Goal: Information Seeking & Learning: Learn about a topic

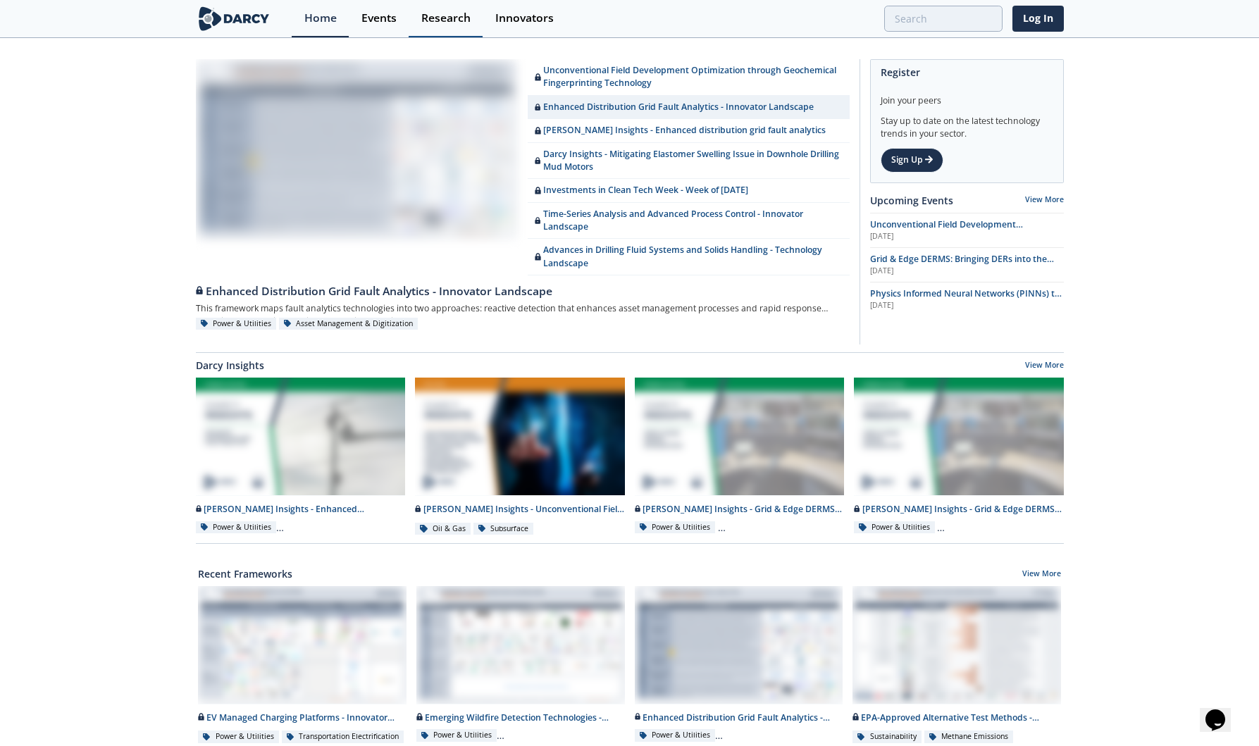
click at [442, 17] on div "Research" at bounding box center [445, 18] width 49 height 11
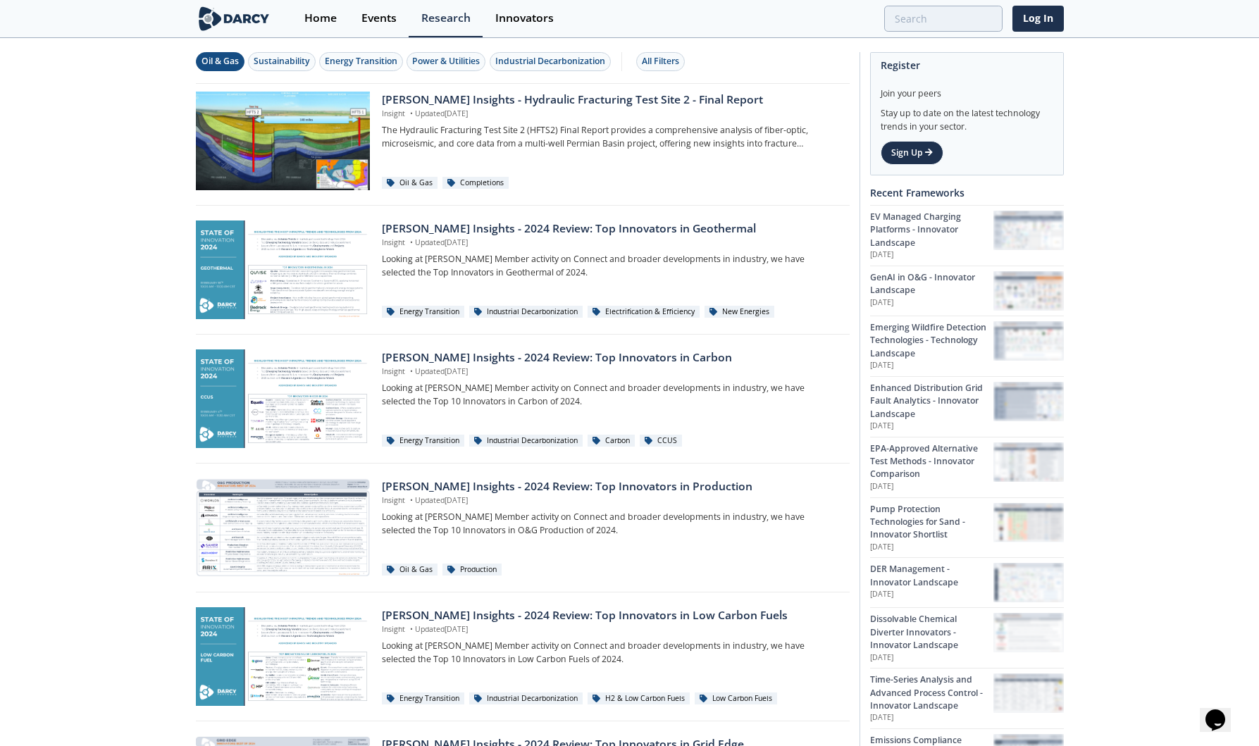
click at [228, 61] on div "Oil & Gas" at bounding box center [220, 61] width 37 height 13
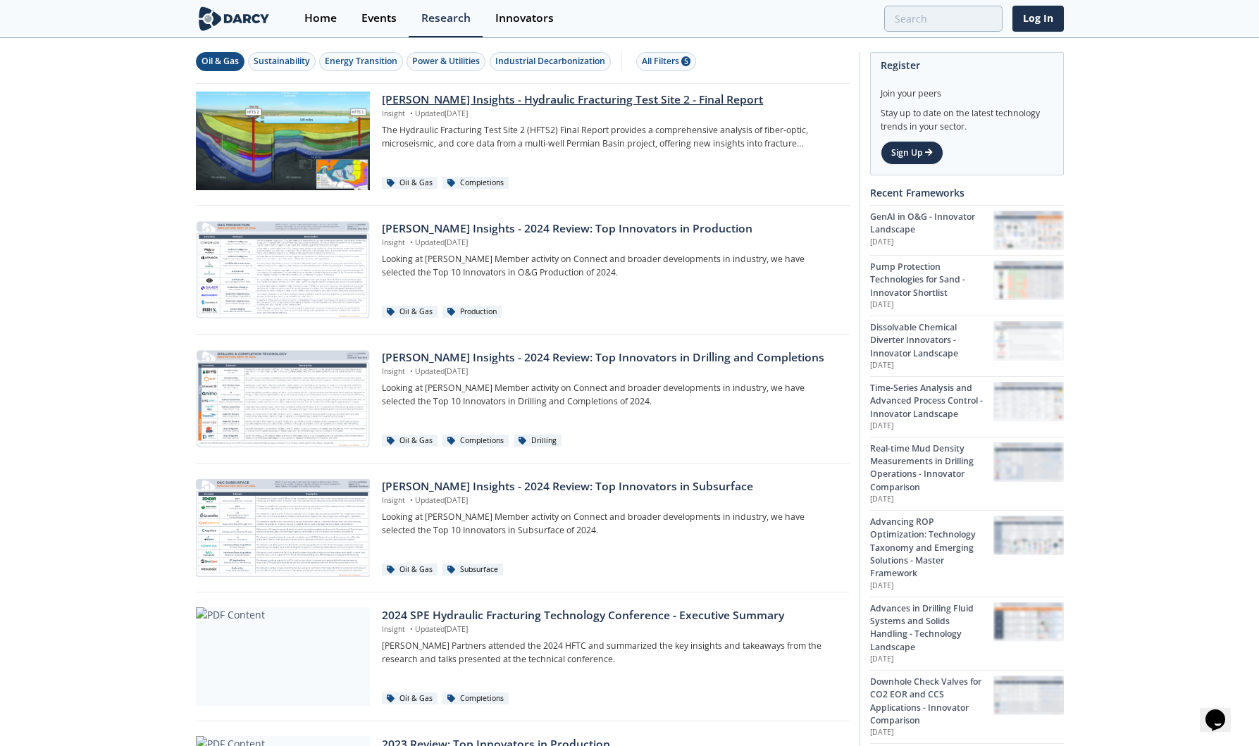
click at [586, 97] on div "[PERSON_NAME] Insights - Hydraulic Fracturing Test Site 2 - Final Report" at bounding box center [610, 100] width 457 height 17
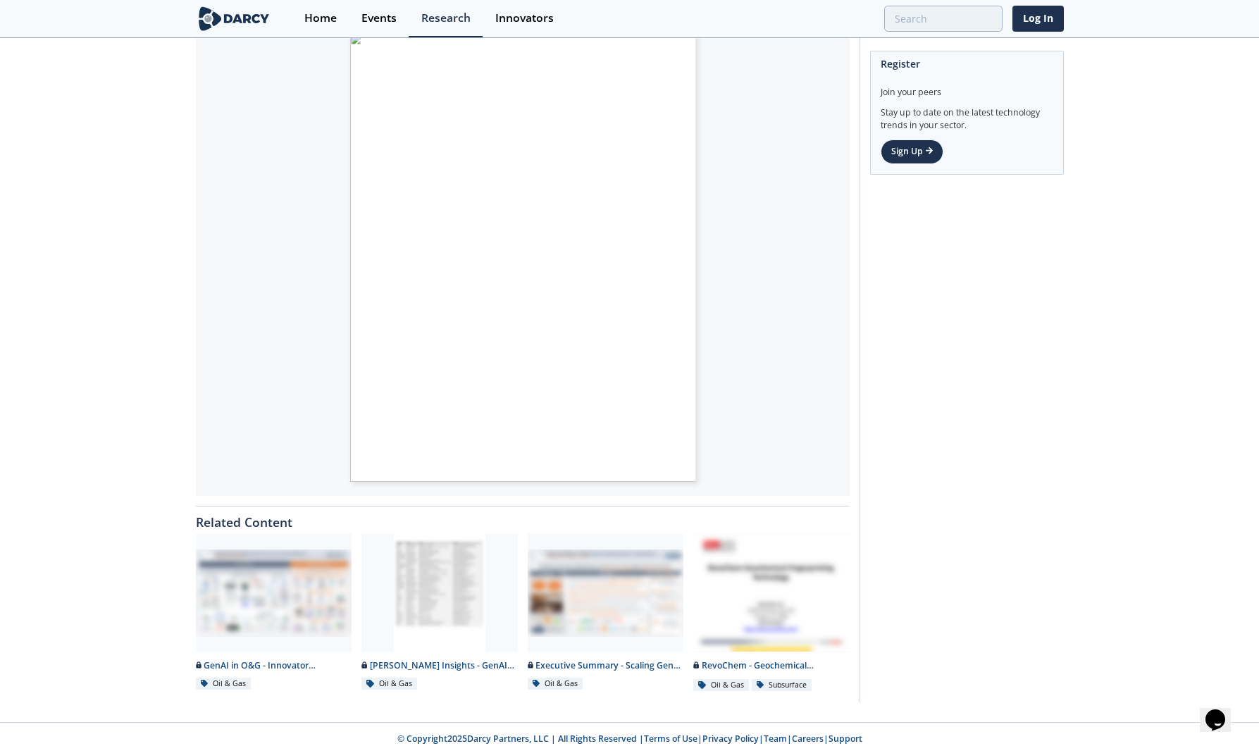
scroll to position [236, 0]
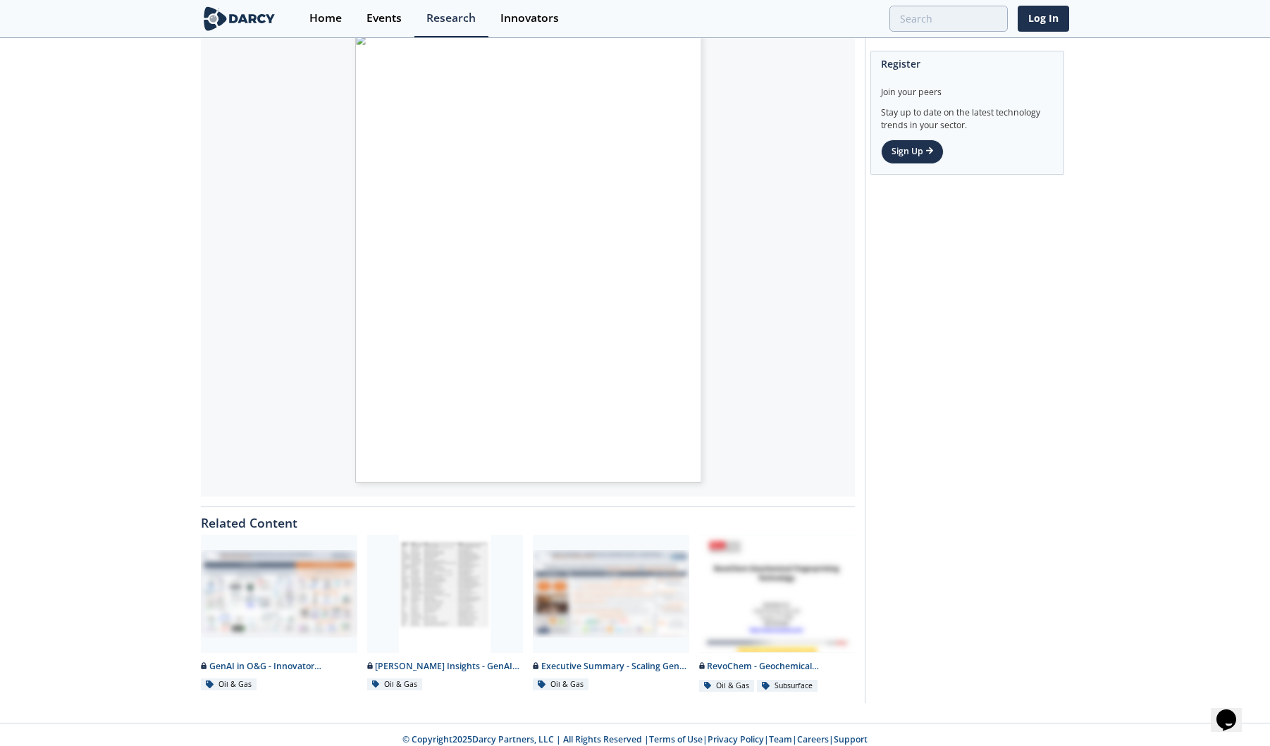
click at [474, 311] on div "REPORT GTI ENERGY PROJECT NUMBER 22315 HFTS -2 Final Report DE-FE0031577 Report…" at bounding box center [494, 215] width 278 height 360
drag, startPoint x: 474, startPoint y: 311, endPoint x: 660, endPoint y: 333, distance: 186.6
click at [660, 333] on span "Page 1" at bounding box center [970, 627] width 1020 height 599
